Goal: Information Seeking & Learning: Check status

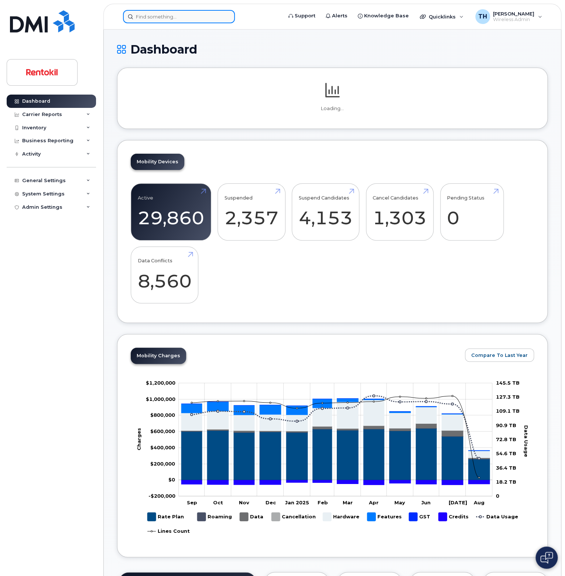
click at [178, 17] on input at bounding box center [179, 16] width 112 height 13
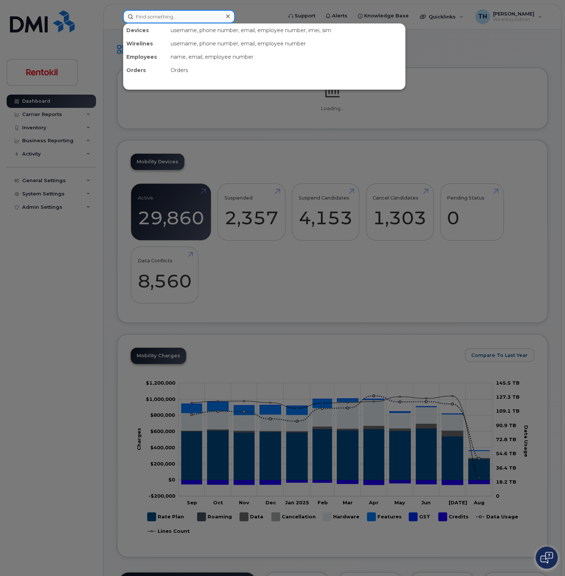
paste input "352919734099703"
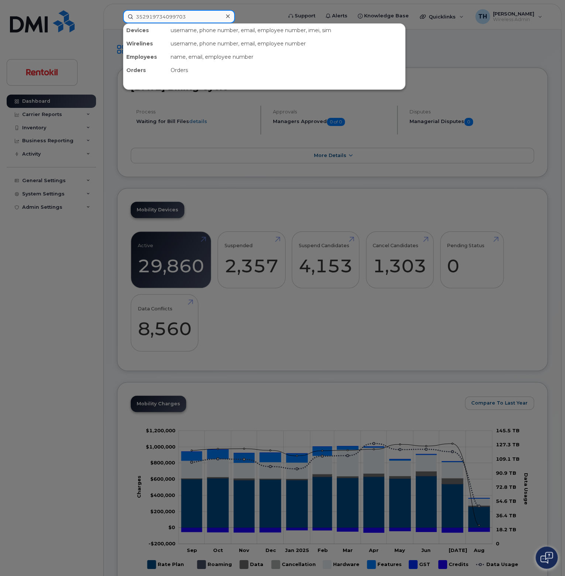
click at [202, 16] on input "352919734099703" at bounding box center [179, 16] width 112 height 13
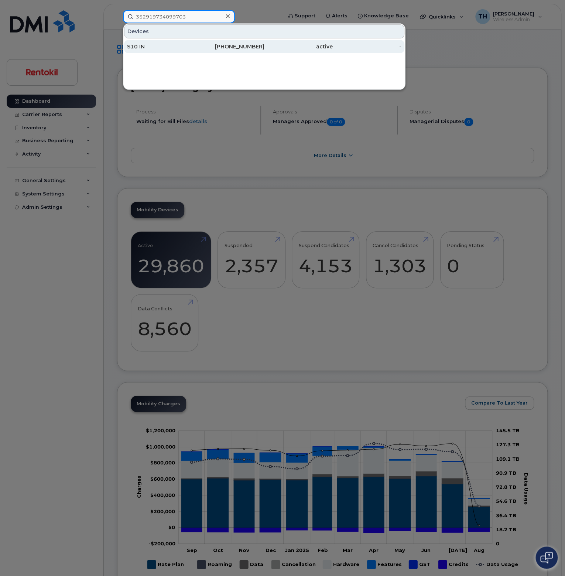
type input "352919734099703"
click at [196, 40] on div "S10 IN" at bounding box center [230, 46] width 69 height 13
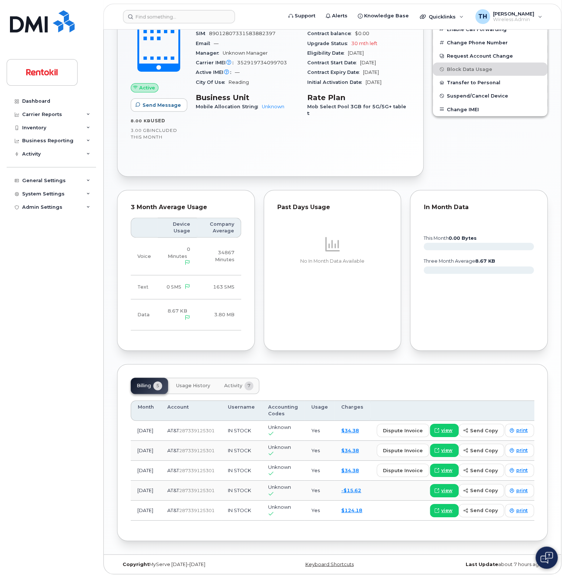
click at [245, 385] on span "7" at bounding box center [248, 385] width 9 height 9
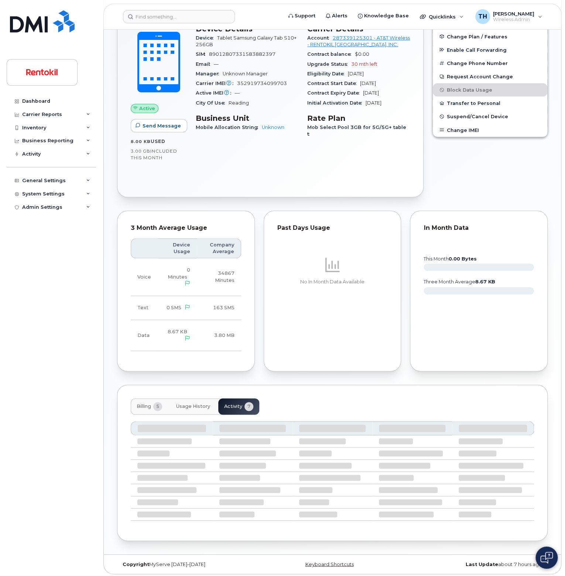
scroll to position [206, 0]
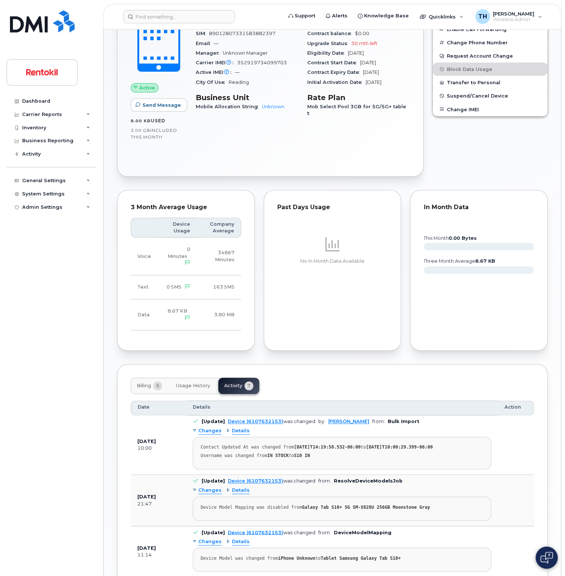
click at [201, 386] on span "Usage History" at bounding box center [193, 385] width 34 height 6
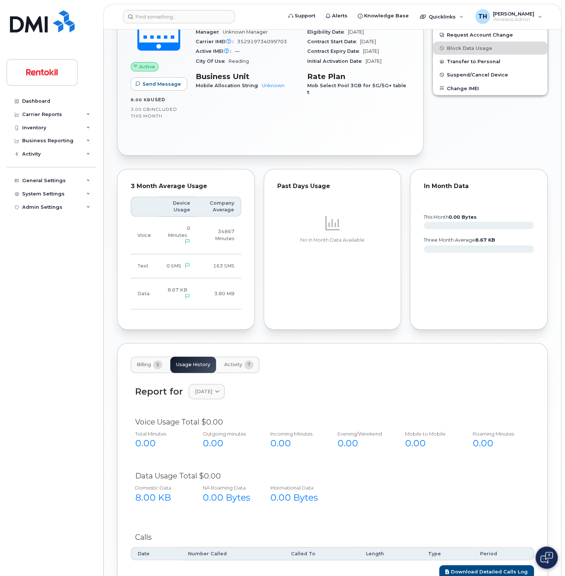
scroll to position [285, 0]
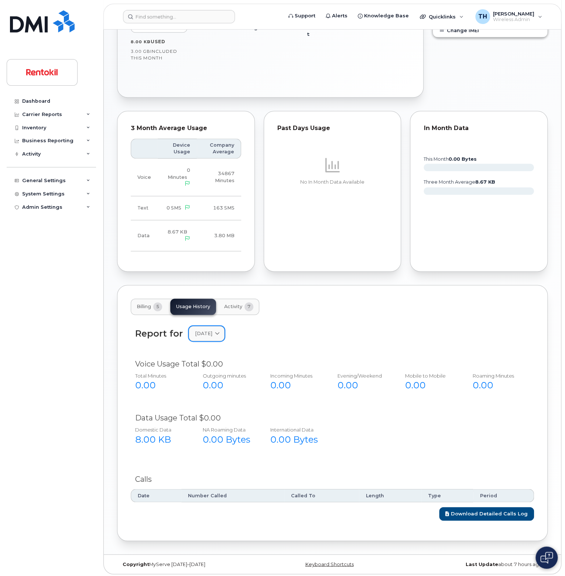
click at [212, 335] on span "August 2025" at bounding box center [203, 333] width 17 height 7
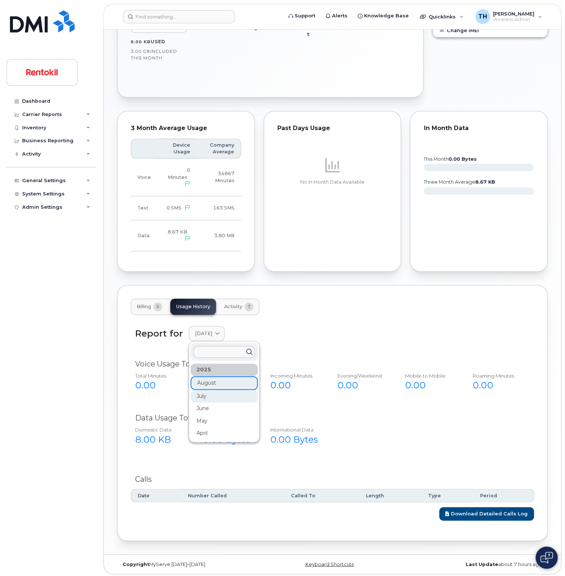
click at [220, 391] on div "July" at bounding box center [223, 396] width 67 height 12
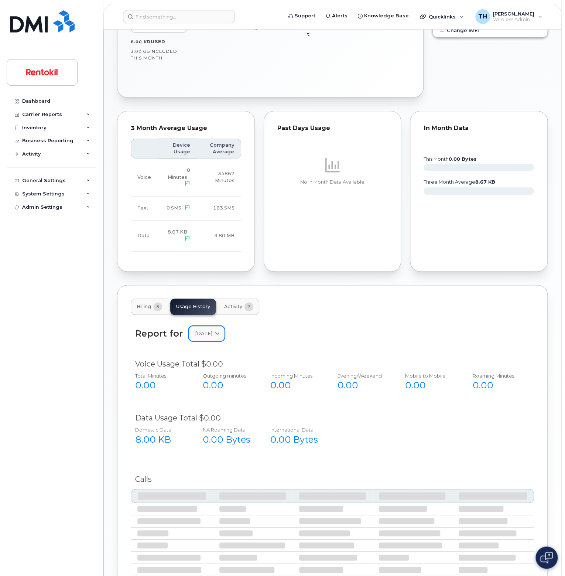
click at [220, 336] on link "July 2025" at bounding box center [207, 333] width 36 height 15
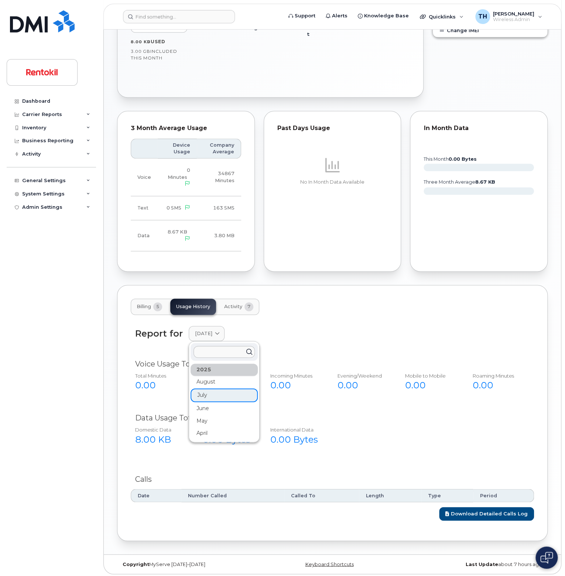
click at [217, 407] on div "June" at bounding box center [223, 408] width 67 height 12
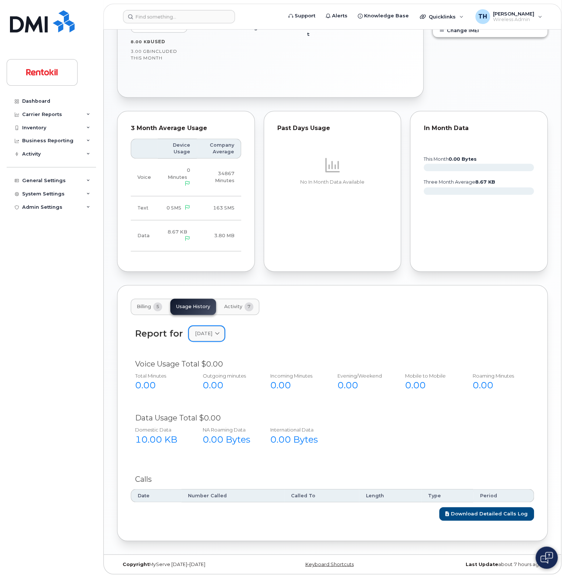
click at [219, 336] on link "June 2025" at bounding box center [207, 333] width 36 height 15
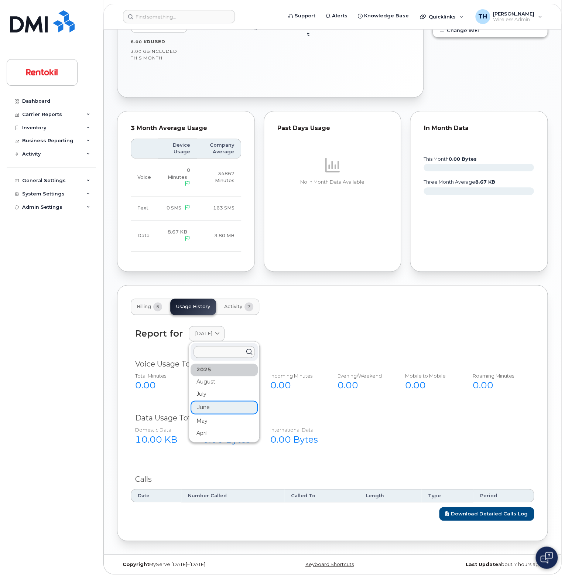
drag, startPoint x: 215, startPoint y: 422, endPoint x: 214, endPoint y: 418, distance: 4.4
click at [214, 422] on div "May" at bounding box center [223, 420] width 67 height 12
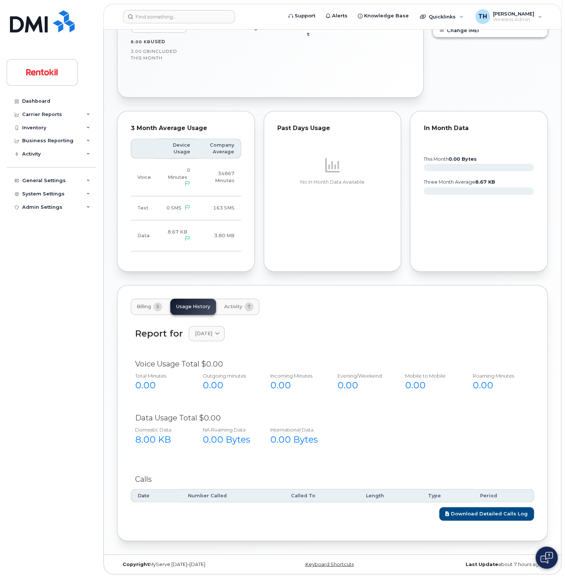
click at [220, 345] on div "Report for May 2025 2025 August July June May April" at bounding box center [332, 337] width 403 height 33
click at [212, 334] on span "May 2025" at bounding box center [203, 333] width 17 height 7
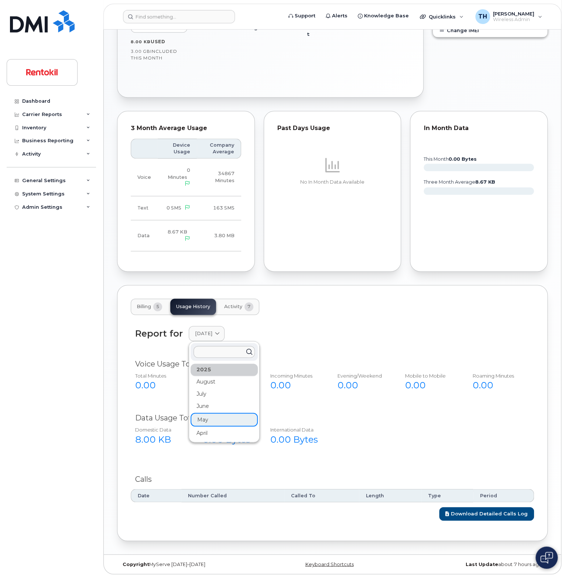
click at [207, 428] on div "April" at bounding box center [223, 432] width 67 height 12
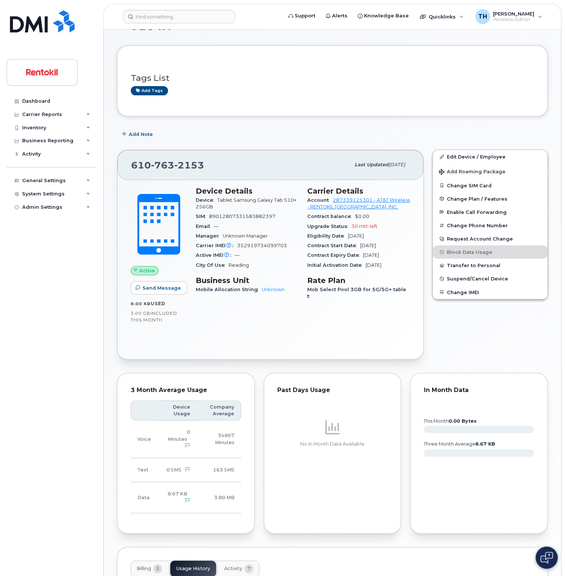
scroll to position [0, 0]
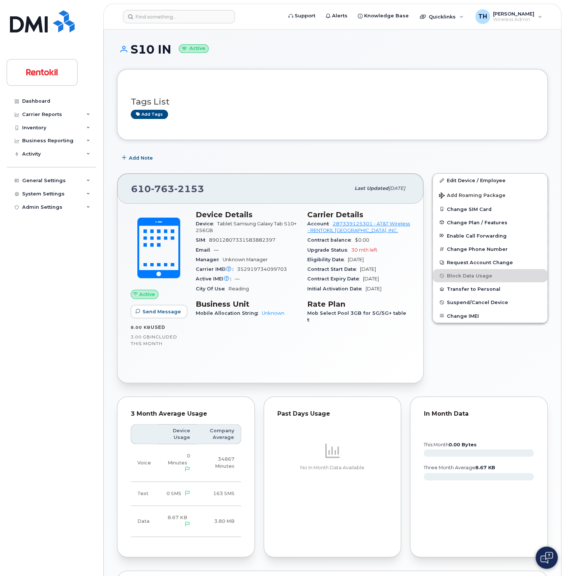
click at [240, 241] on span "89012807331583882397" at bounding box center [242, 240] width 66 height 6
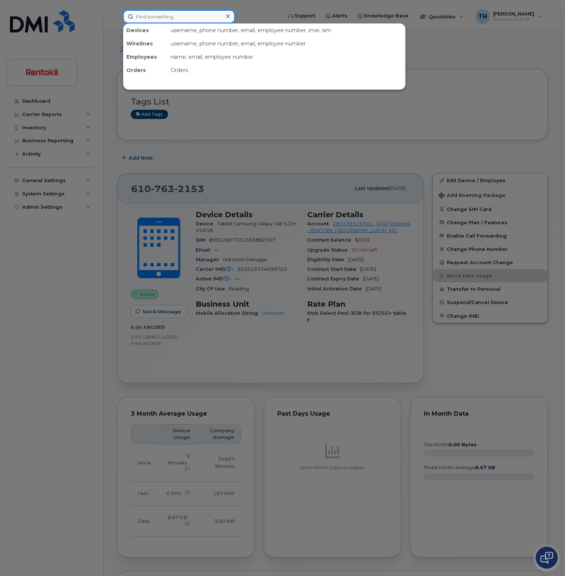
click at [155, 16] on input at bounding box center [179, 16] width 112 height 13
paste input "352919734095644"
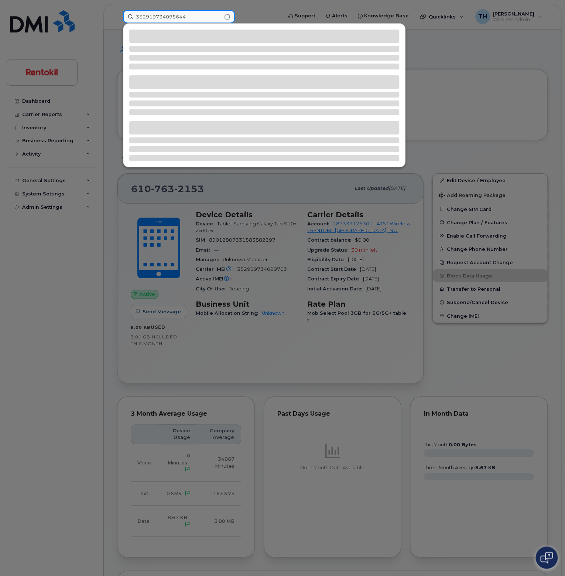
click at [210, 17] on input "352919734095644" at bounding box center [179, 16] width 112 height 13
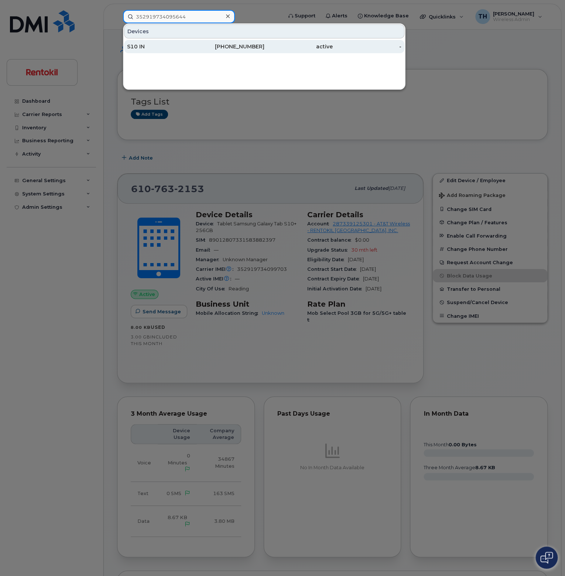
type input "352919734095644"
click at [196, 44] on div "610-607-4721" at bounding box center [230, 46] width 69 height 7
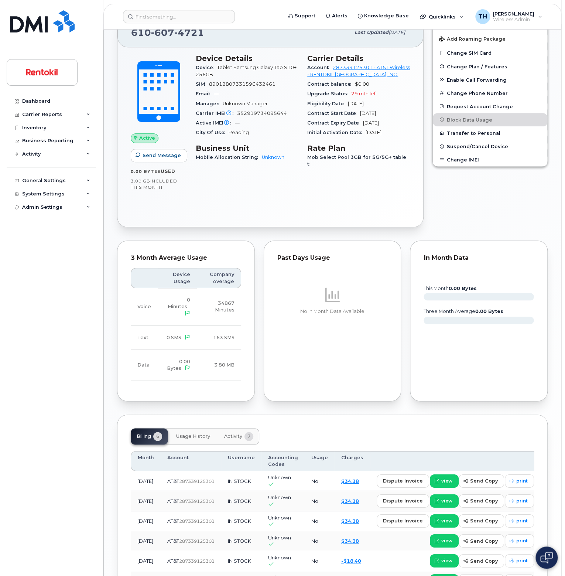
scroll to position [185, 0]
click at [235, 433] on span "Activity" at bounding box center [233, 436] width 18 height 6
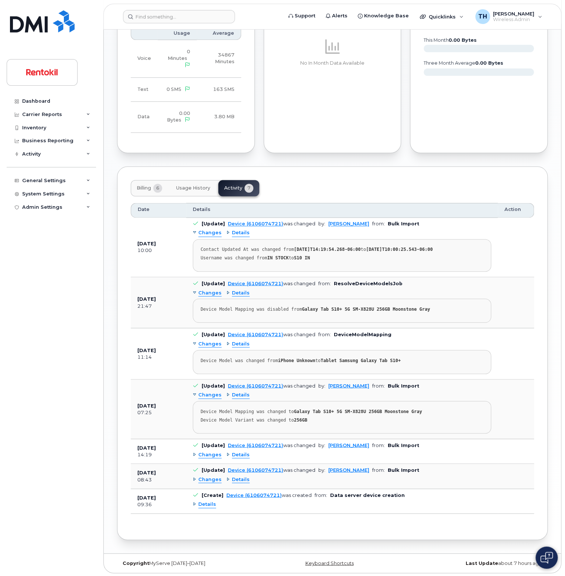
click at [207, 187] on span "Usage History" at bounding box center [193, 188] width 34 height 6
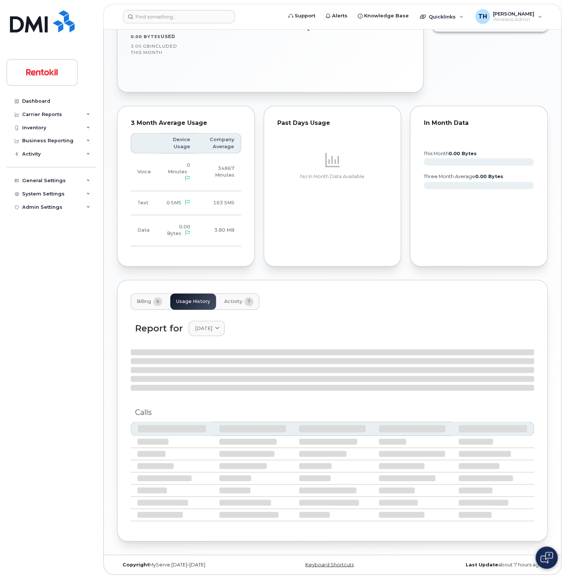
scroll to position [313, 0]
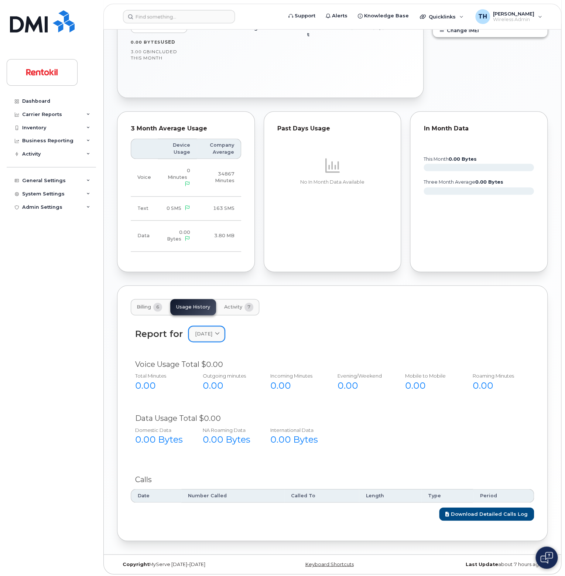
click at [216, 336] on div "Report for August 2025 2025 August July June May April March" at bounding box center [332, 338] width 403 height 33
click at [212, 332] on span "August 2025" at bounding box center [203, 333] width 17 height 7
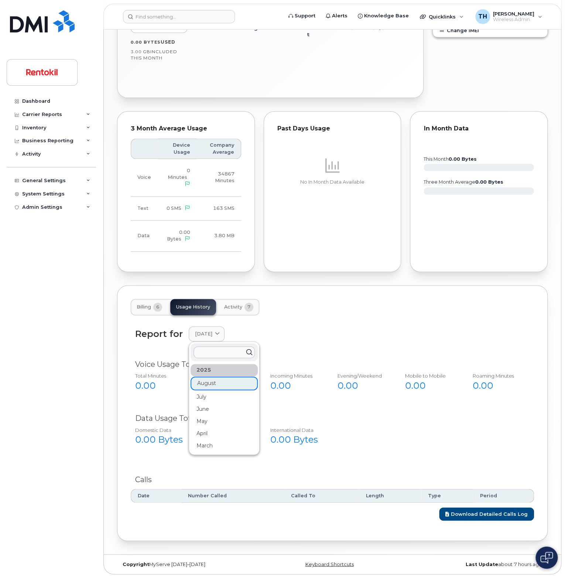
click at [223, 365] on div "2025" at bounding box center [223, 370] width 67 height 12
drag, startPoint x: 220, startPoint y: 404, endPoint x: 220, endPoint y: 412, distance: 7.4
click at [220, 406] on div "June" at bounding box center [223, 408] width 67 height 12
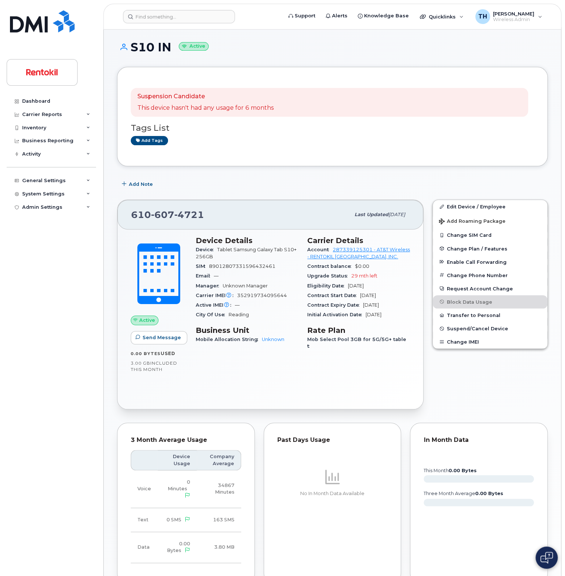
scroll to position [0, 0]
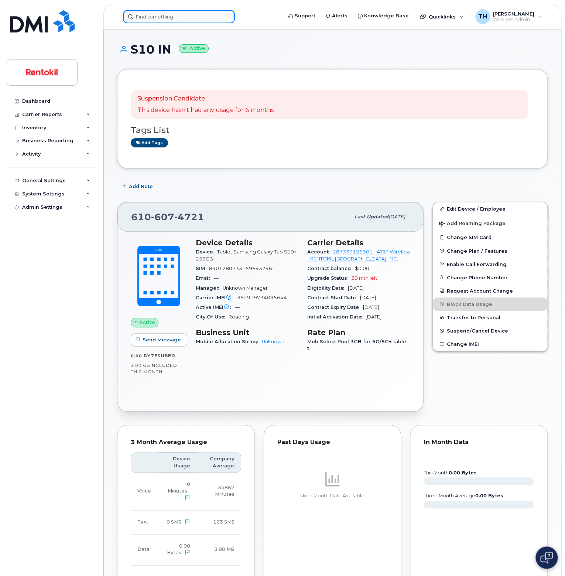
click at [178, 20] on input at bounding box center [179, 16] width 112 height 13
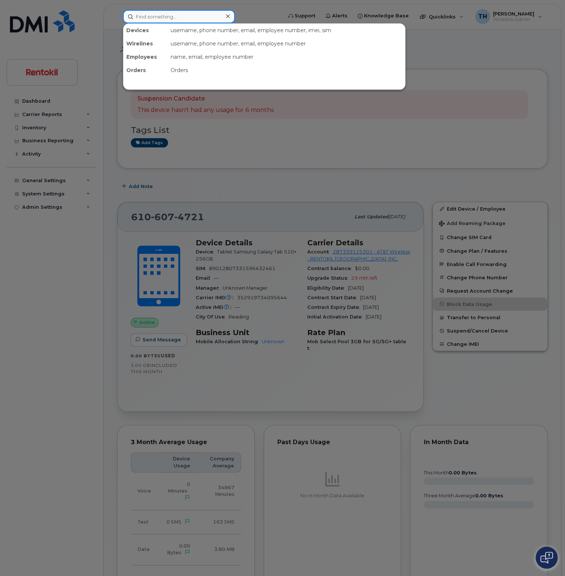
paste input "352919734099703"
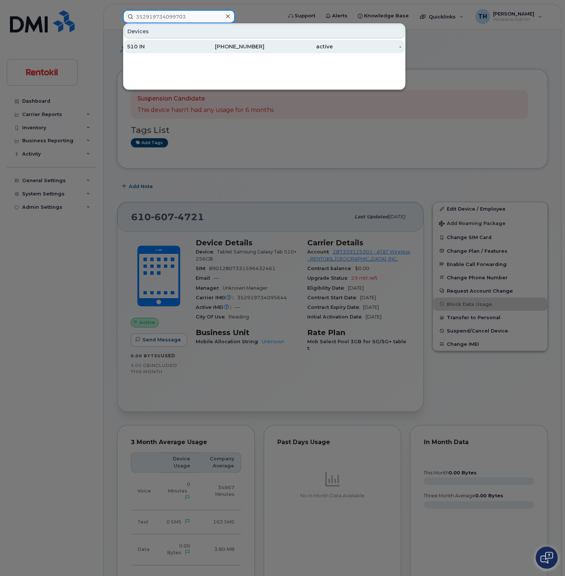
type input "352919734099703"
click at [264, 50] on div "610-763-2153" at bounding box center [298, 46] width 69 height 13
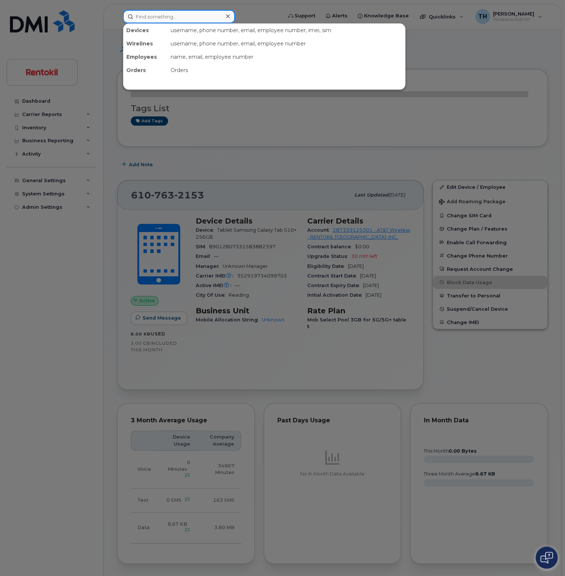
click at [188, 15] on input at bounding box center [179, 16] width 112 height 13
paste input "352919734008134"
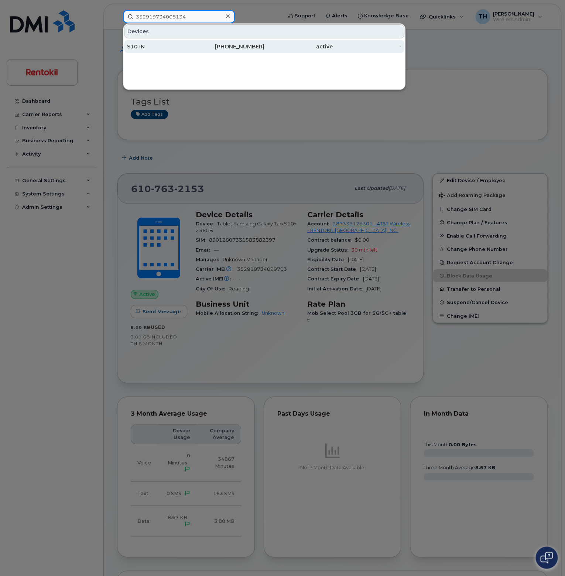
type input "352919734008134"
click at [202, 46] on div "835-224-8726" at bounding box center [230, 46] width 69 height 7
